Goal: Navigation & Orientation: Find specific page/section

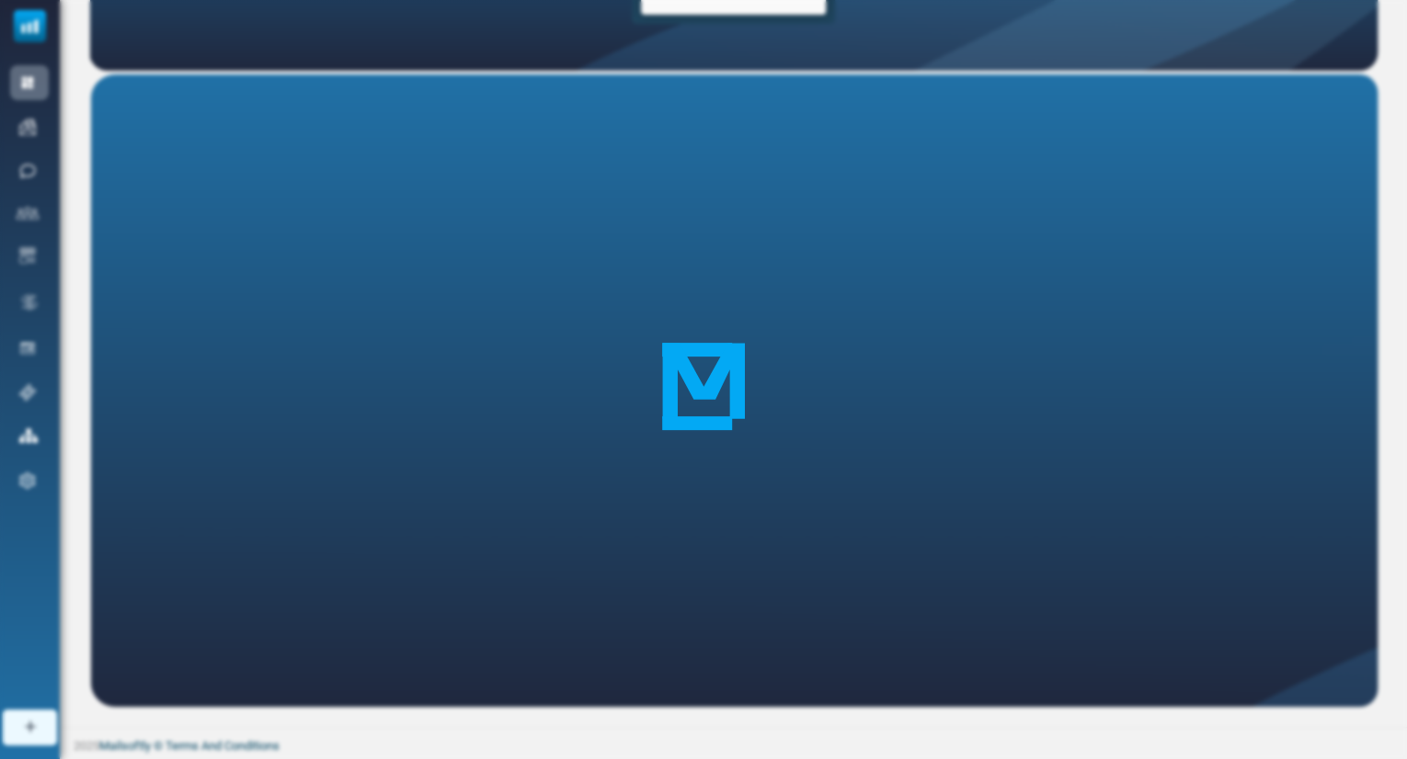
click at [592, 365] on div at bounding box center [703, 379] width 1407 height 759
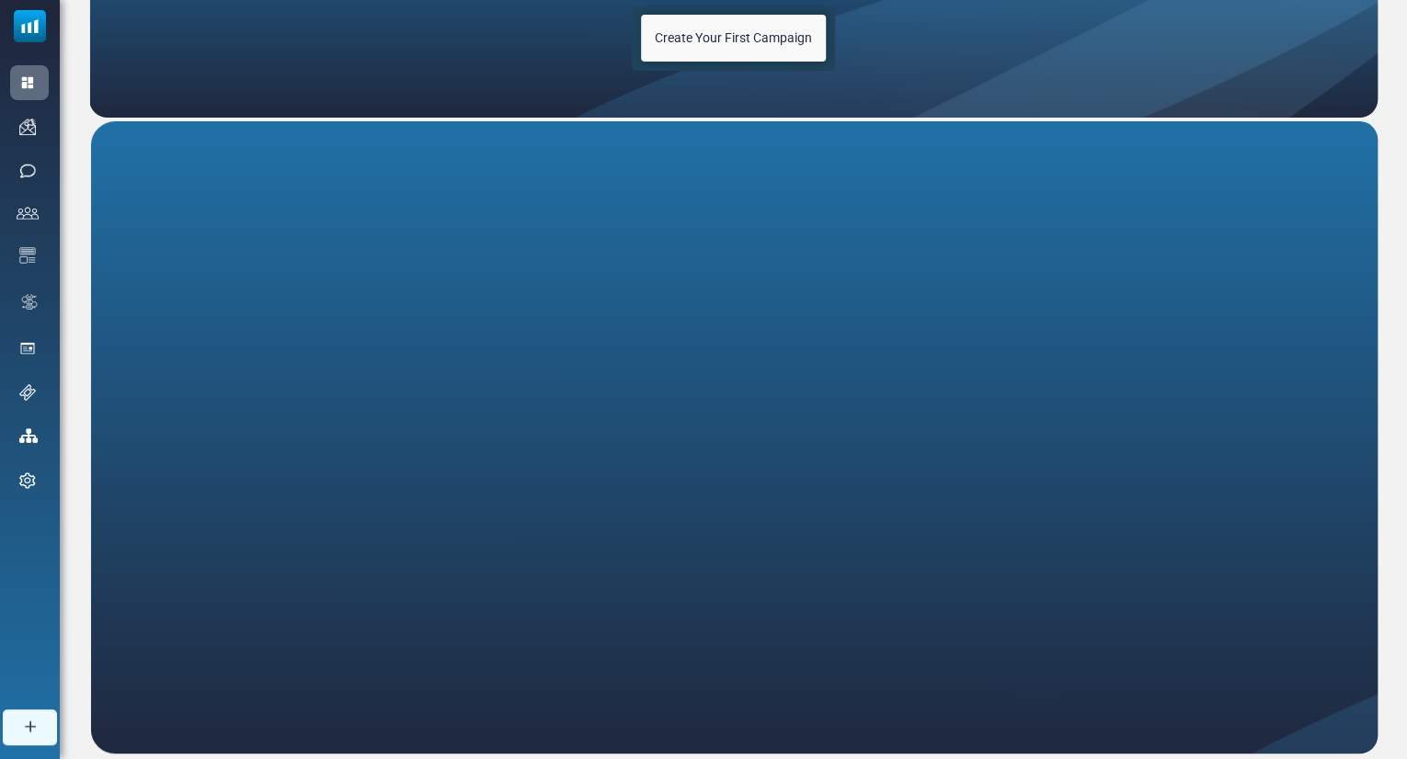
scroll to position [195, 0]
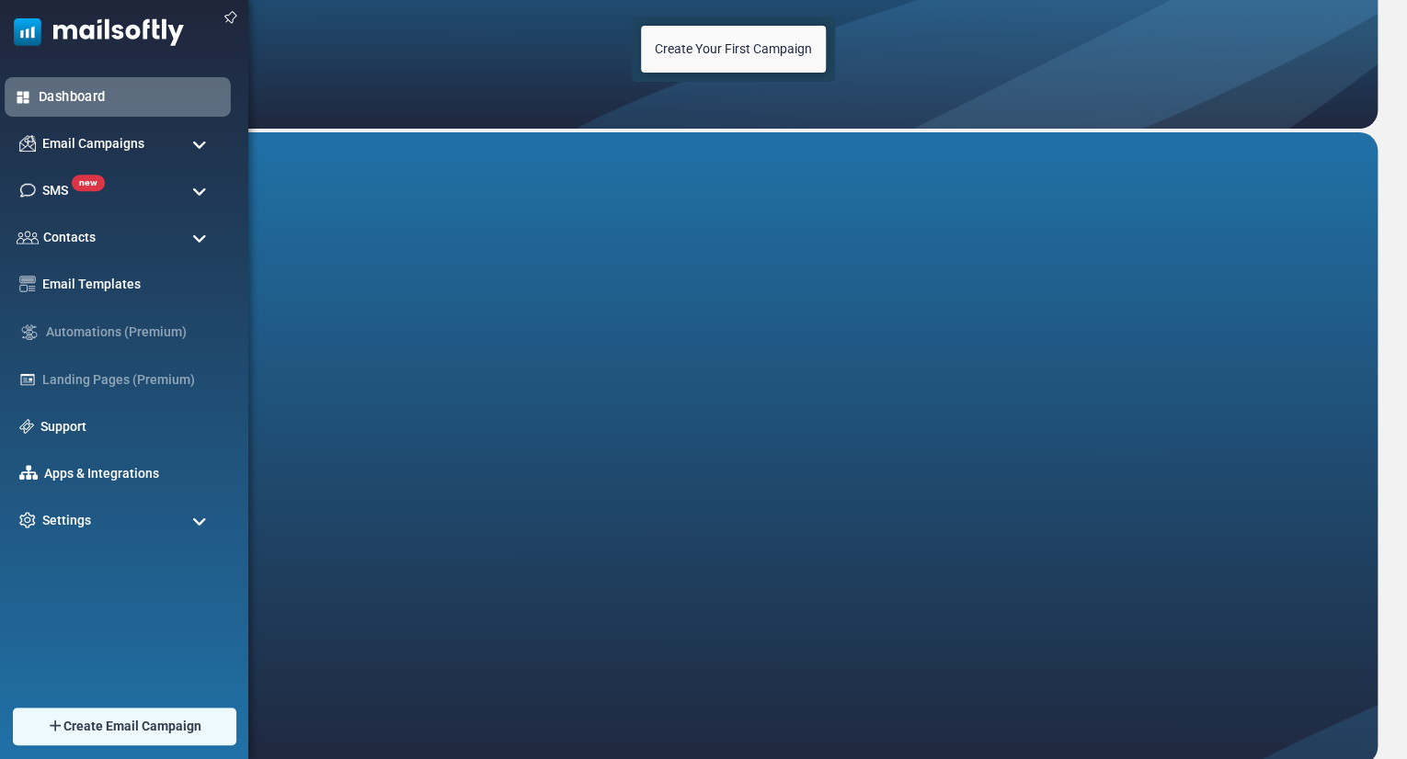
click at [62, 100] on link "Dashboard" at bounding box center [130, 96] width 182 height 20
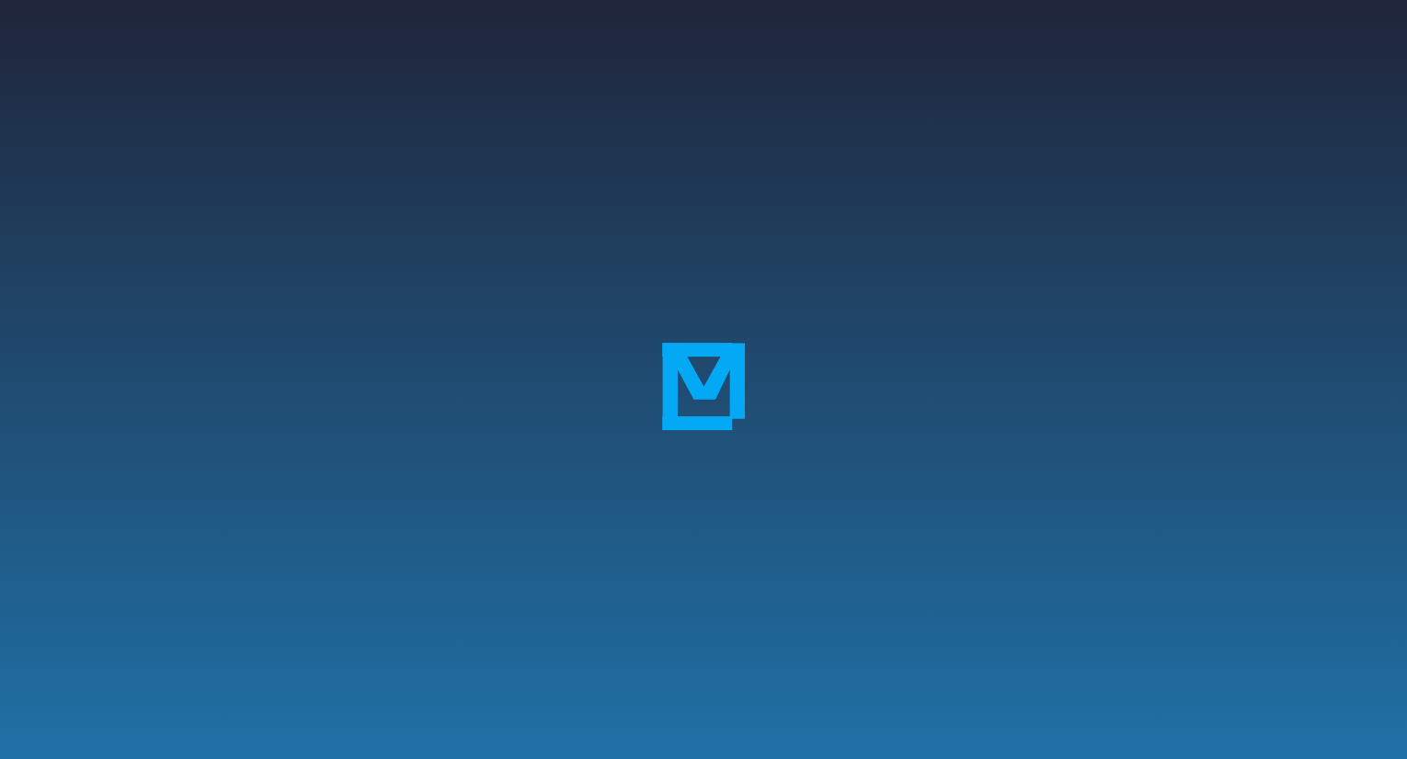
scroll to position [253, 0]
